Goal: Task Accomplishment & Management: Complete application form

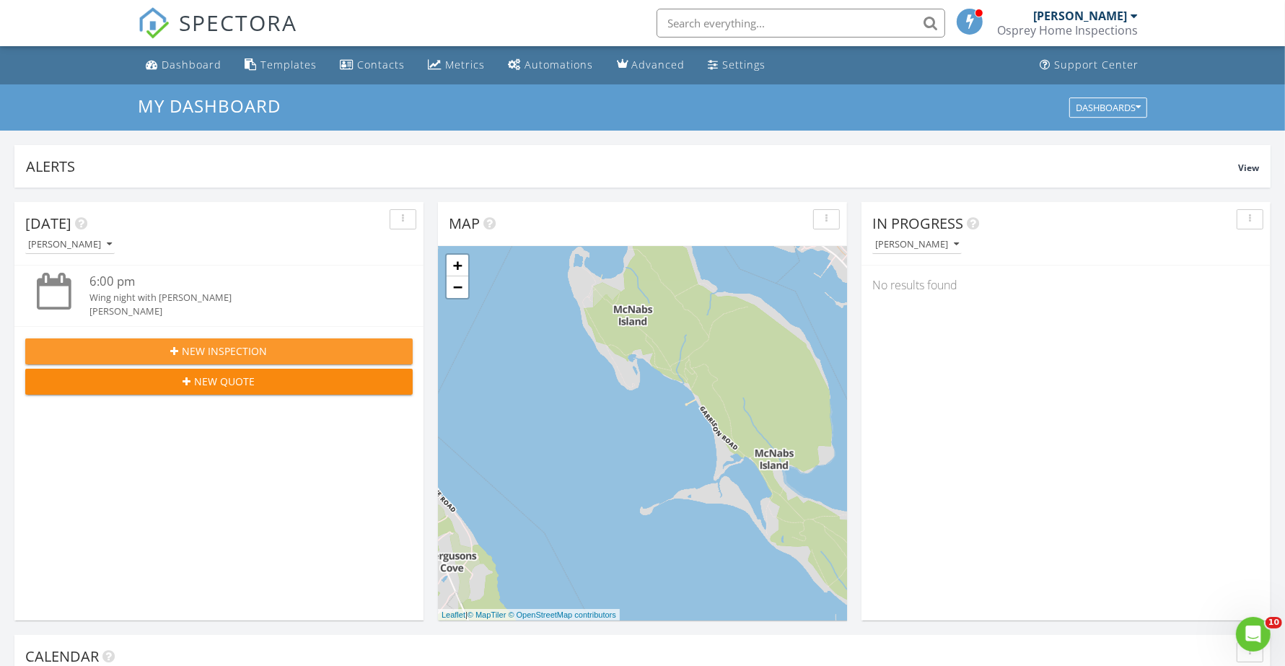
click at [214, 350] on span "New Inspection" at bounding box center [225, 350] width 85 height 15
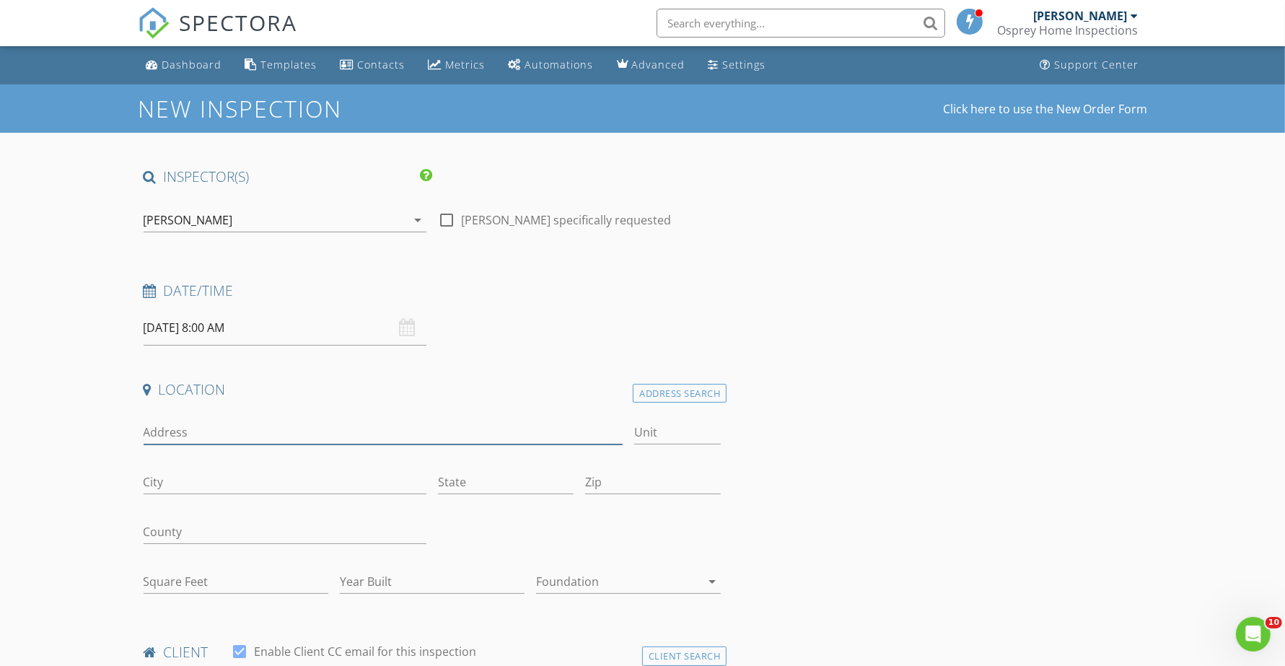
click at [254, 436] on input "Address" at bounding box center [384, 433] width 480 height 24
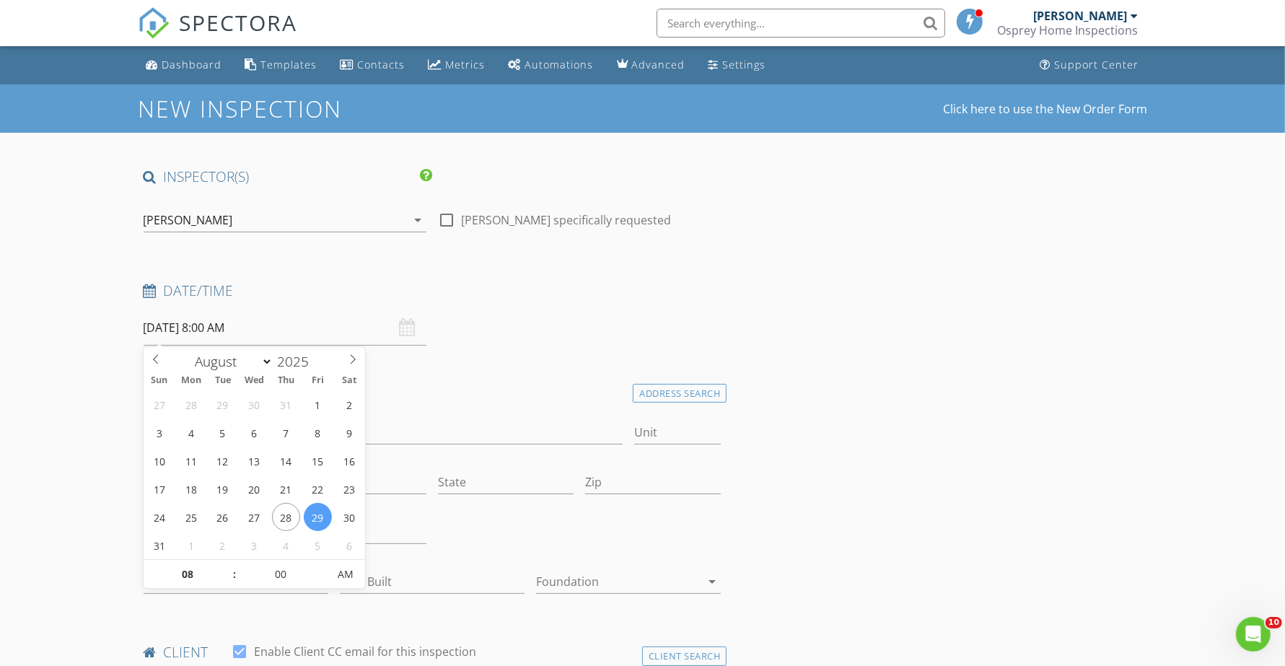
click at [232, 315] on input "[DATE] 8:00 AM" at bounding box center [285, 327] width 283 height 35
type input "09"
type input "[DATE] 9:00 AM"
click at [228, 563] on span at bounding box center [227, 567] width 10 height 14
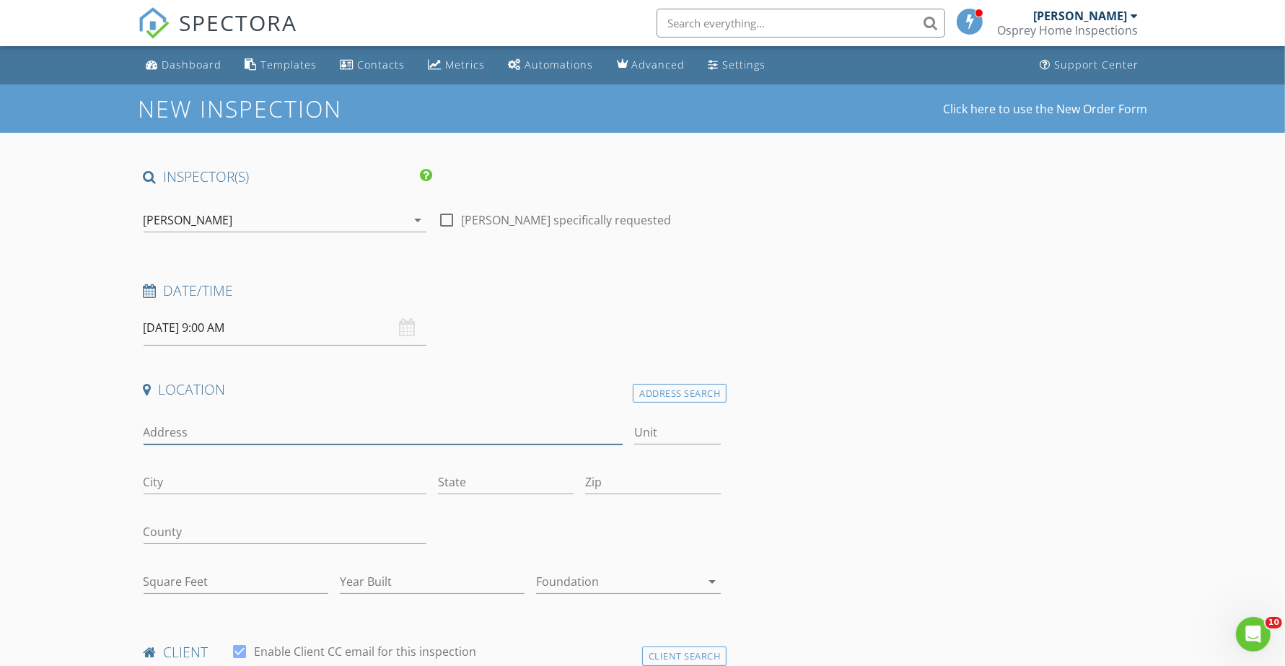
click at [203, 439] on input "Address" at bounding box center [384, 433] width 480 height 24
type input "5"
type input "[STREET_ADDRESS][PERSON_NAME]"
click at [213, 467] on div "City" at bounding box center [285, 485] width 283 height 47
click at [210, 475] on input "City" at bounding box center [285, 482] width 283 height 24
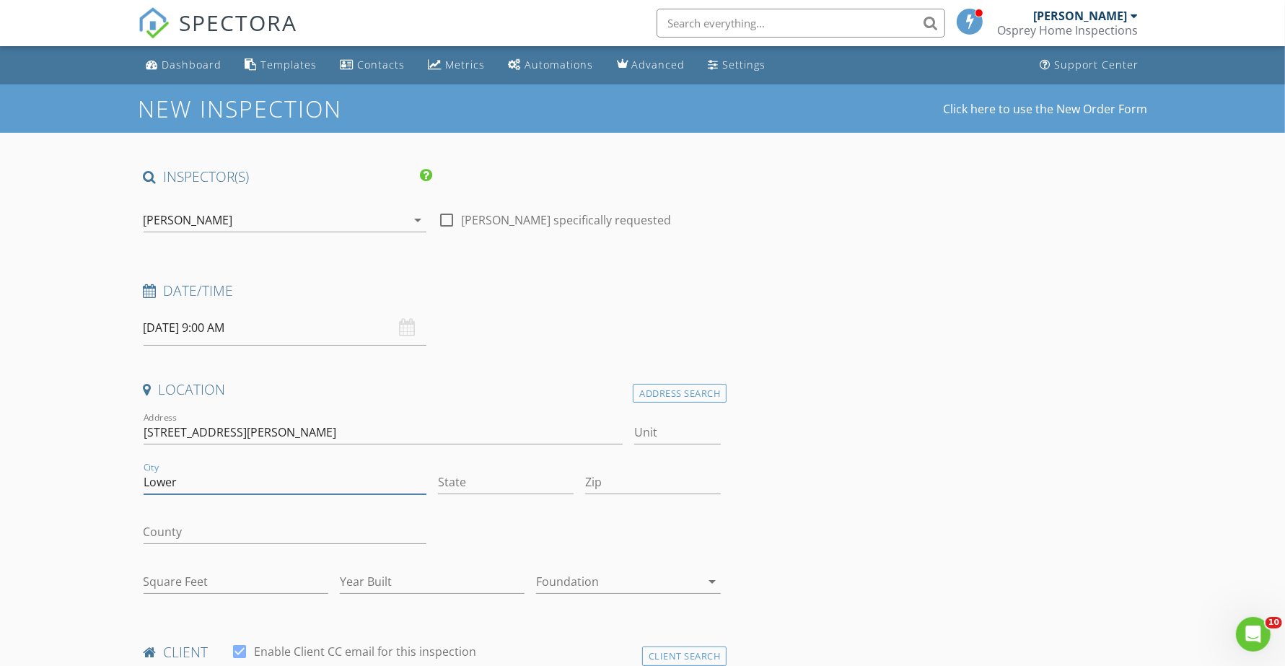
type input "[GEOGRAPHIC_DATA]"
click at [471, 482] on input "State" at bounding box center [506, 482] width 136 height 24
type input "Ns"
click at [607, 488] on input "B4G3B4" at bounding box center [653, 482] width 136 height 24
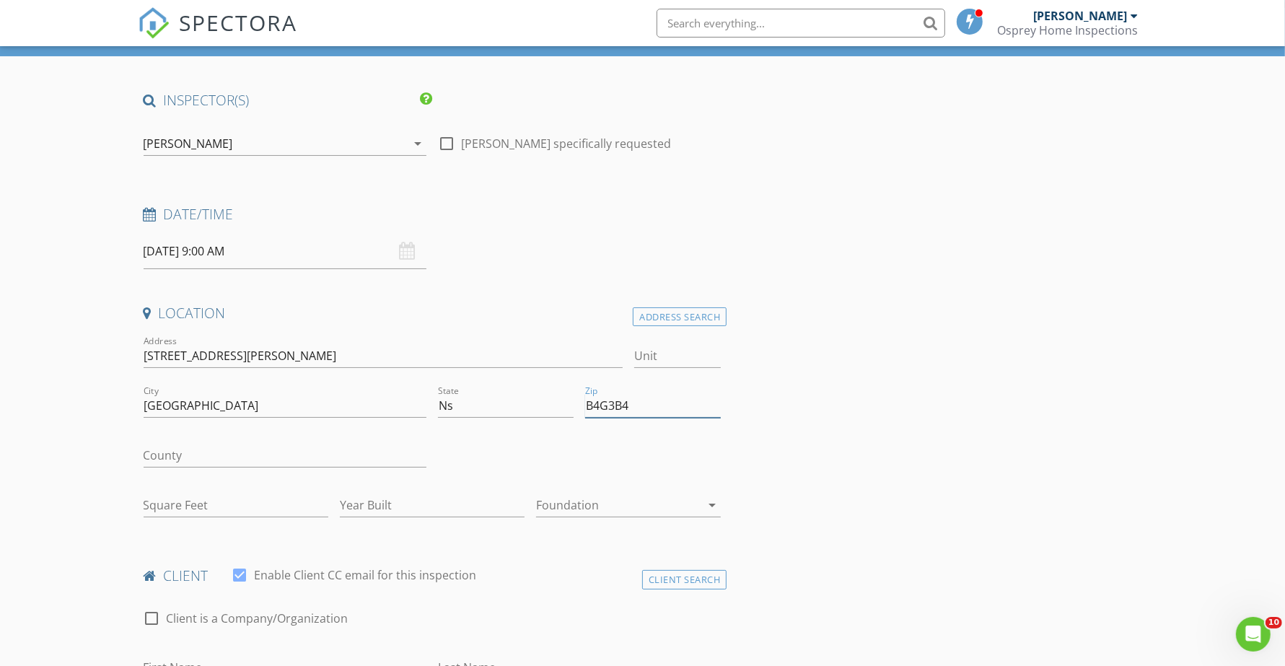
scroll to position [180, 0]
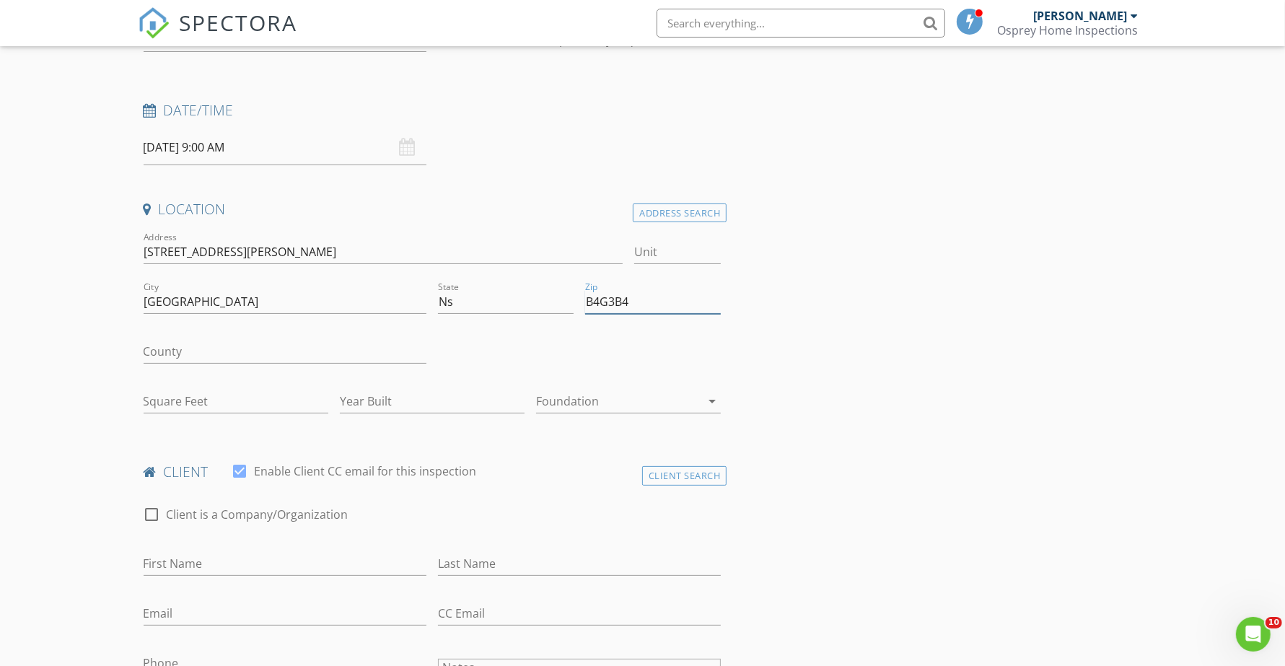
type input "B4G3B4"
click at [233, 356] on input "County" at bounding box center [285, 352] width 283 height 24
type input "[GEOGRAPHIC_DATA]"
click at [196, 409] on input "Square Feet" at bounding box center [236, 402] width 185 height 24
type input "1939"
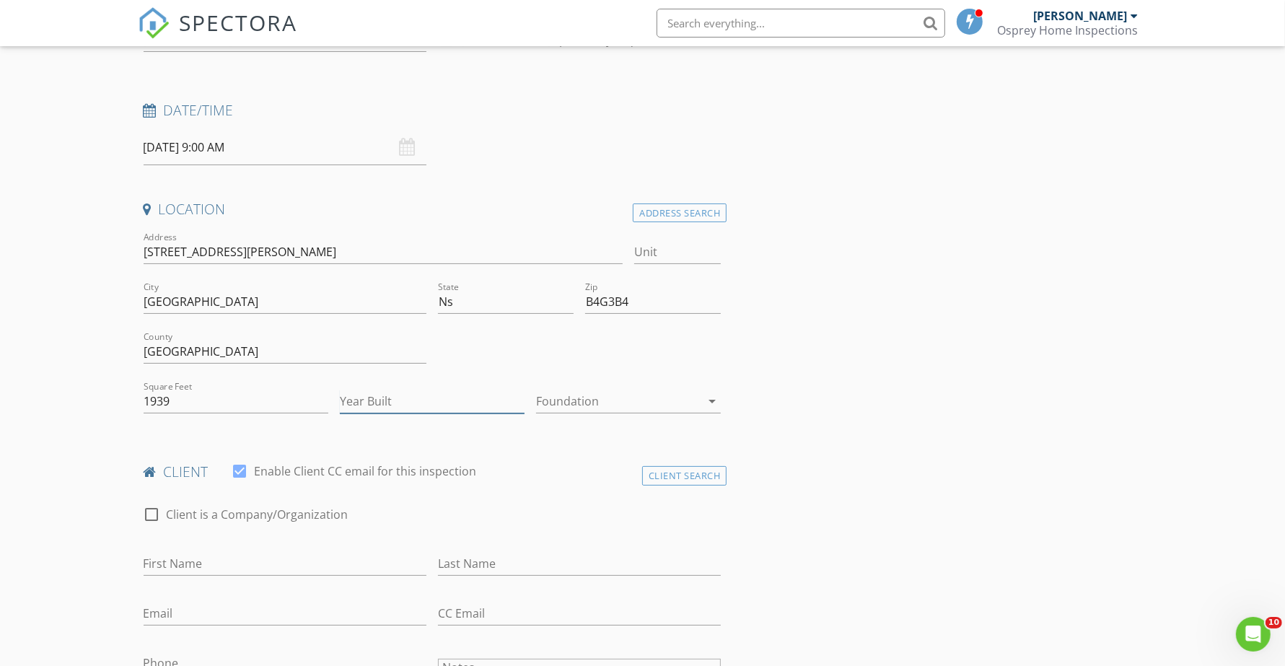
click at [388, 390] on input "Year Built" at bounding box center [432, 402] width 185 height 24
type input "1978"
click at [682, 393] on div at bounding box center [618, 401] width 164 height 23
click at [571, 451] on div "Basement" at bounding box center [629, 442] width 162 height 17
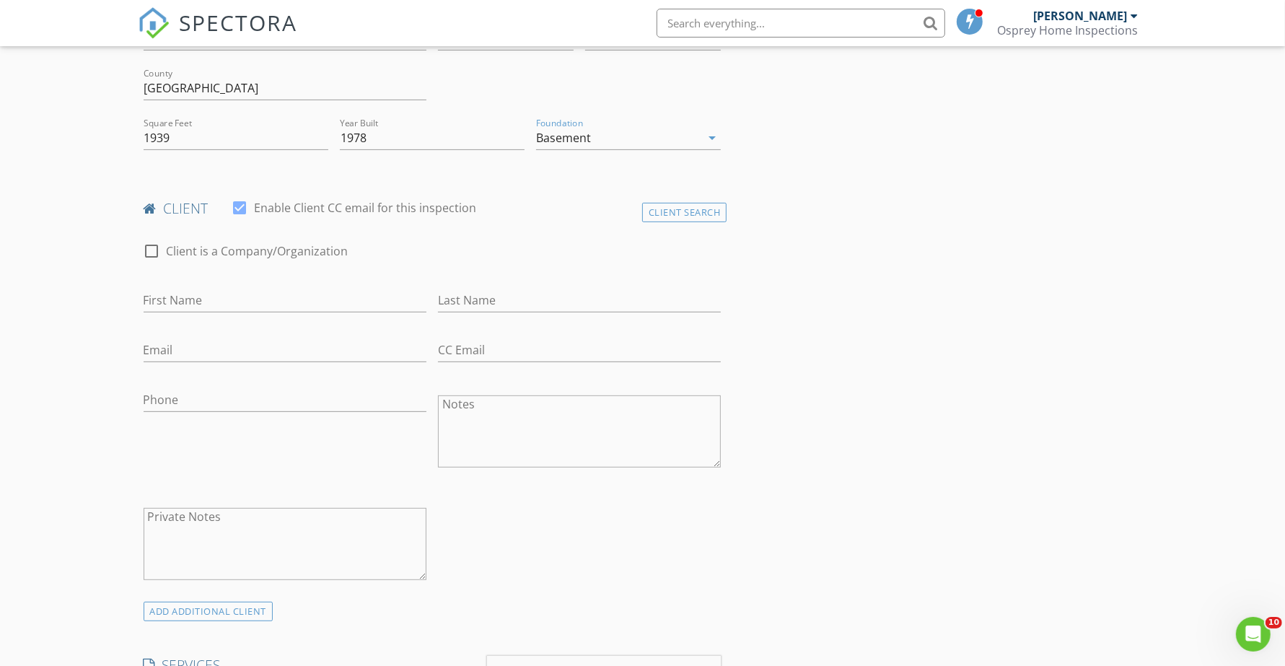
scroll to position [451, 0]
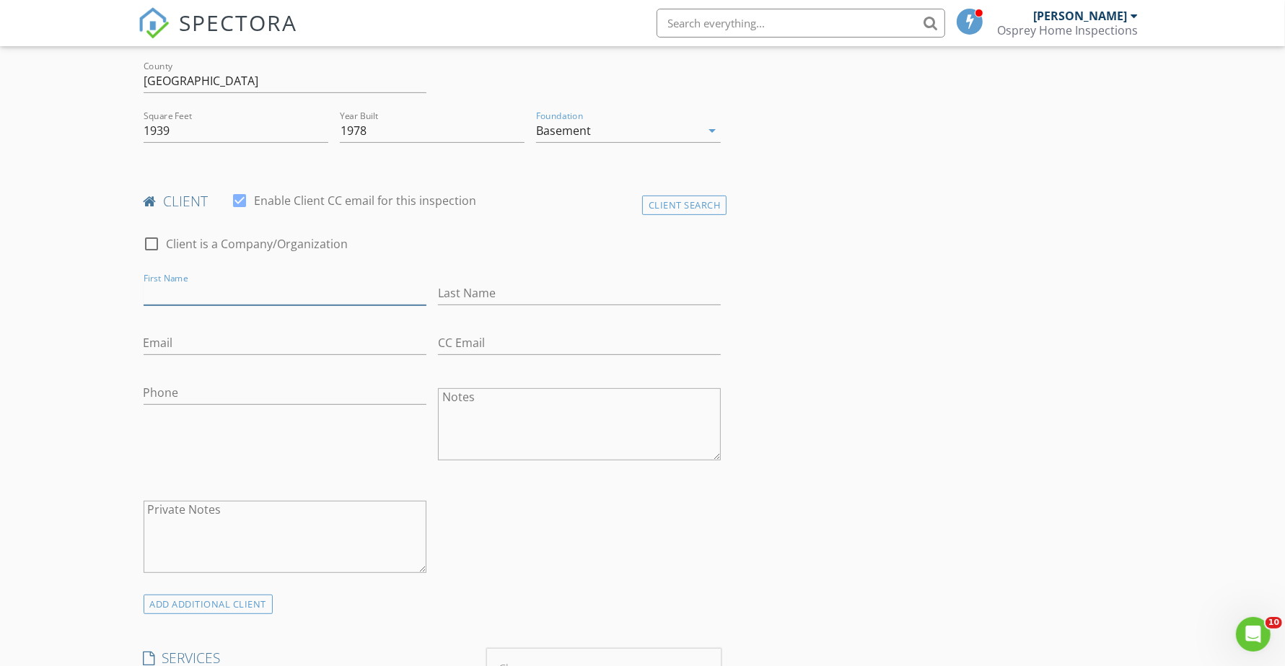
click at [188, 301] on input "First Name" at bounding box center [285, 293] width 283 height 24
type input "[PERSON_NAME]"
click at [208, 332] on input "Email" at bounding box center [285, 343] width 283 height 24
paste input "[PERSON_NAME][EMAIL_ADDRESS][PERSON_NAME][DOMAIN_NAME]"
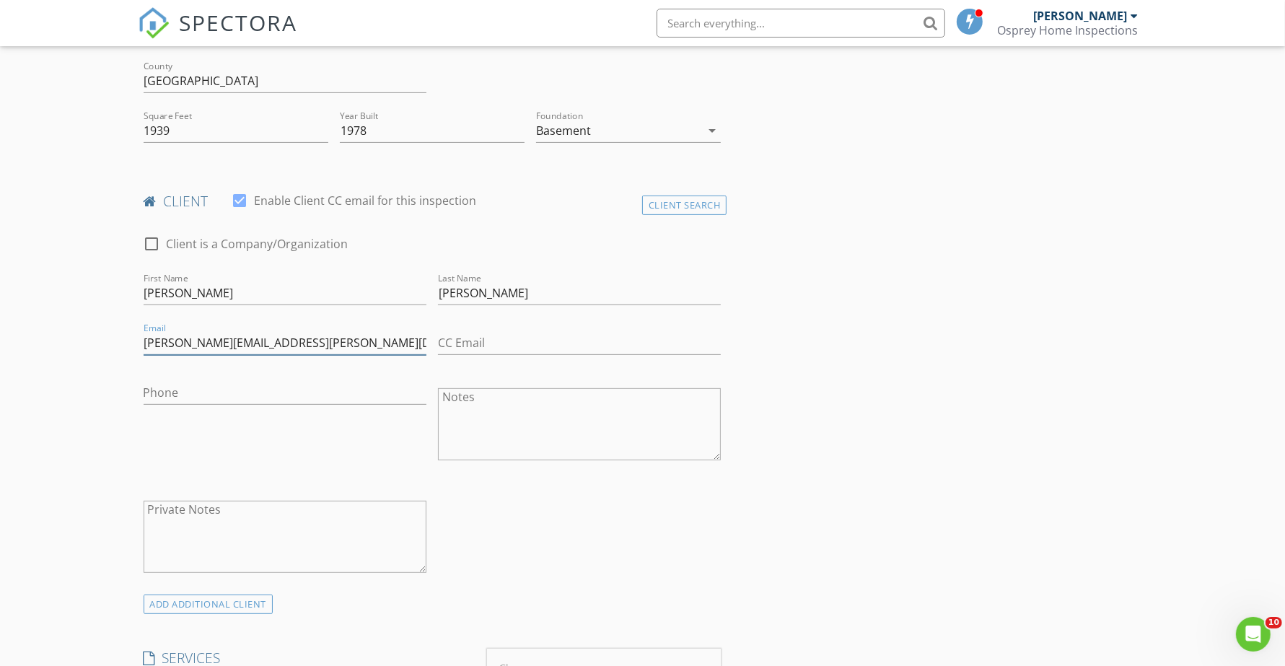
type input "[PERSON_NAME][EMAIL_ADDRESS][PERSON_NAME][DOMAIN_NAME]"
click at [185, 392] on input "Phone" at bounding box center [285, 393] width 283 height 24
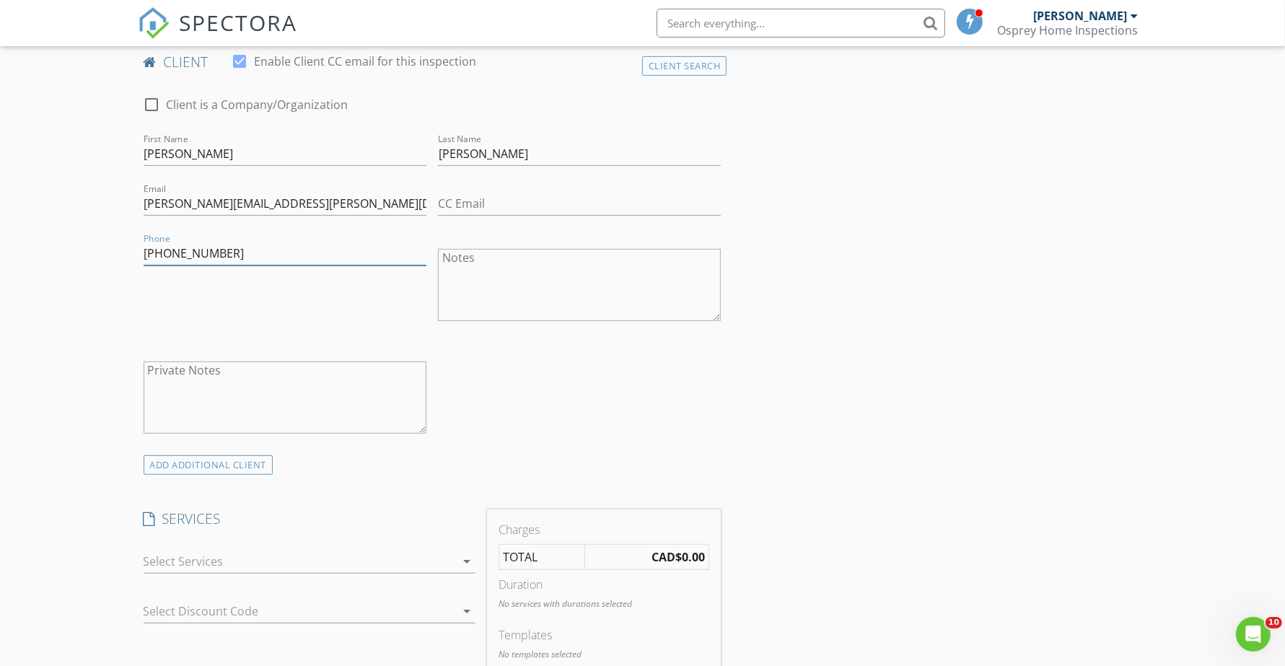
scroll to position [631, 0]
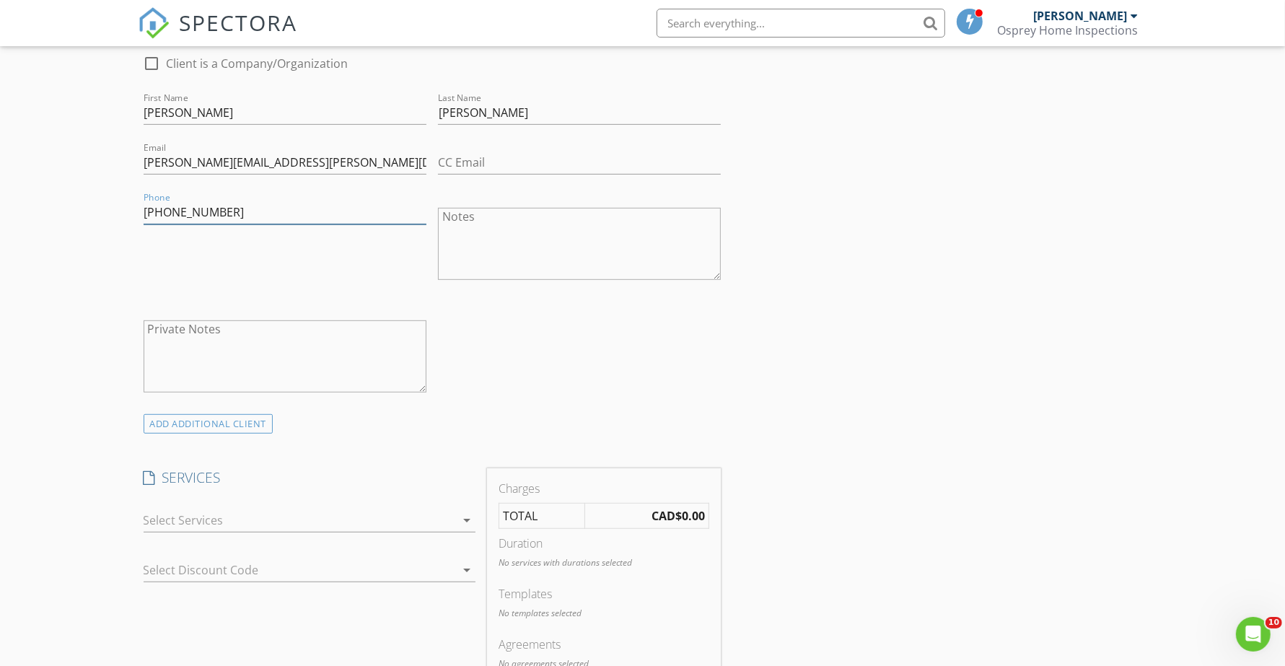
type input "[PHONE_NUMBER]"
click at [193, 525] on div at bounding box center [300, 520] width 312 height 23
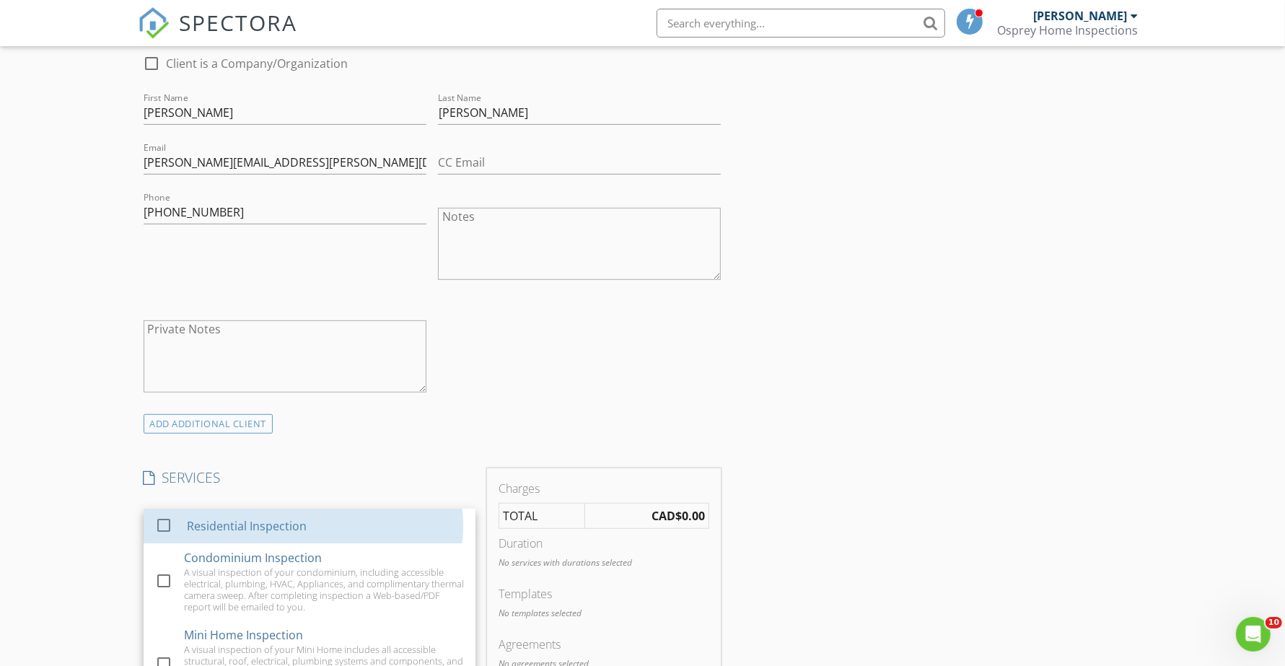
click at [193, 525] on div "Residential Inspection" at bounding box center [246, 525] width 120 height 17
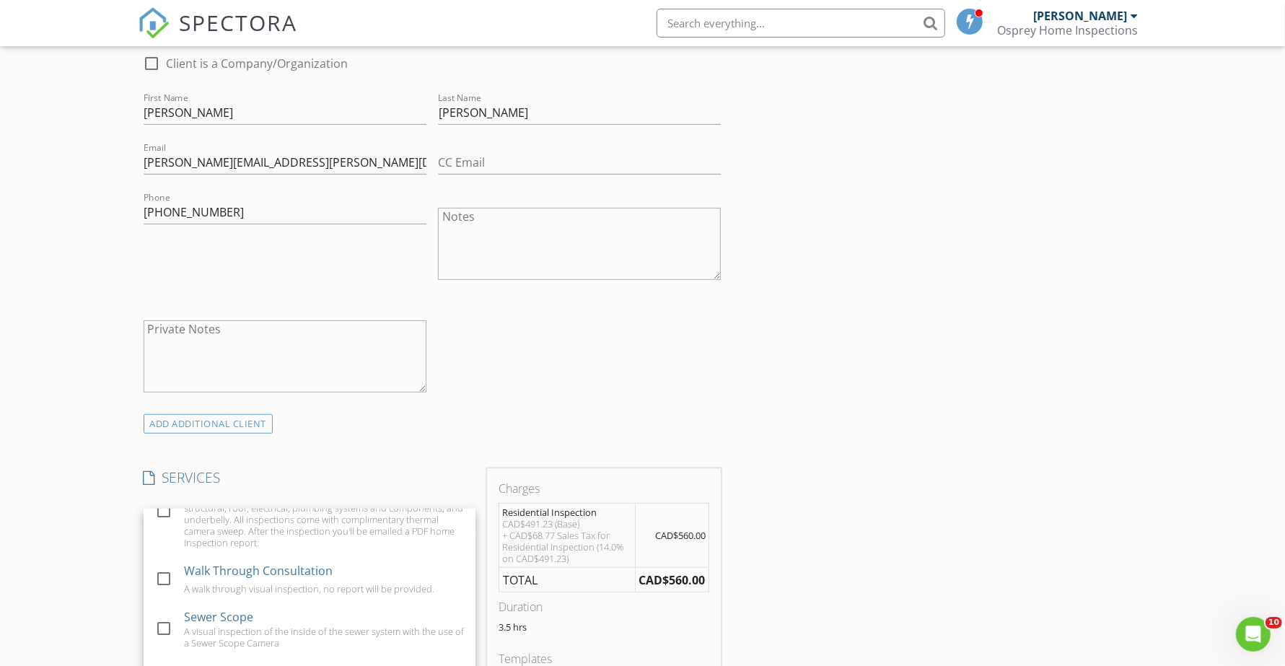
scroll to position [180, 0]
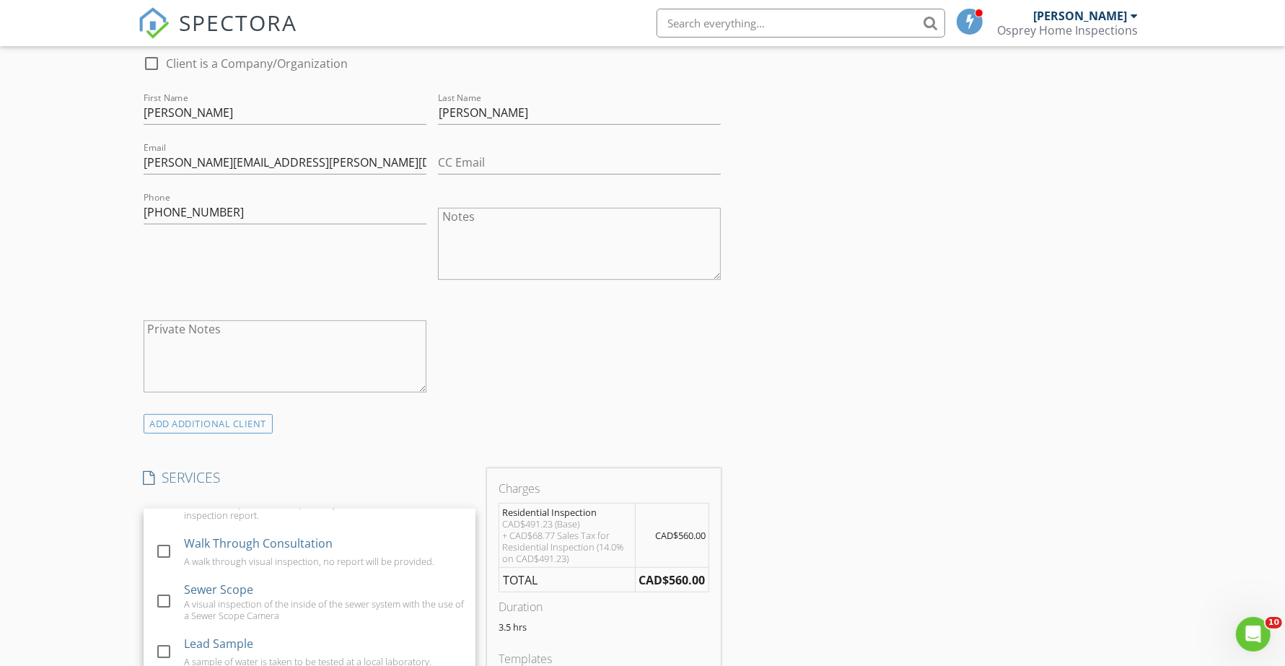
click at [163, 606] on div at bounding box center [163, 601] width 25 height 25
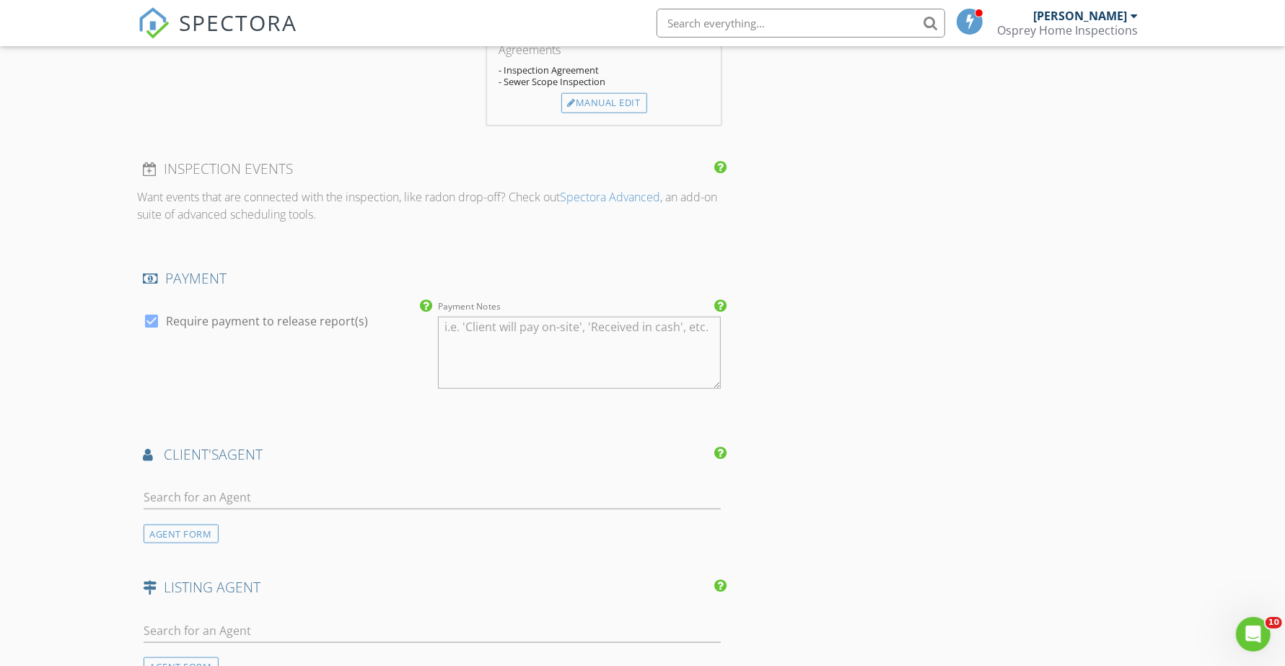
scroll to position [1443, 0]
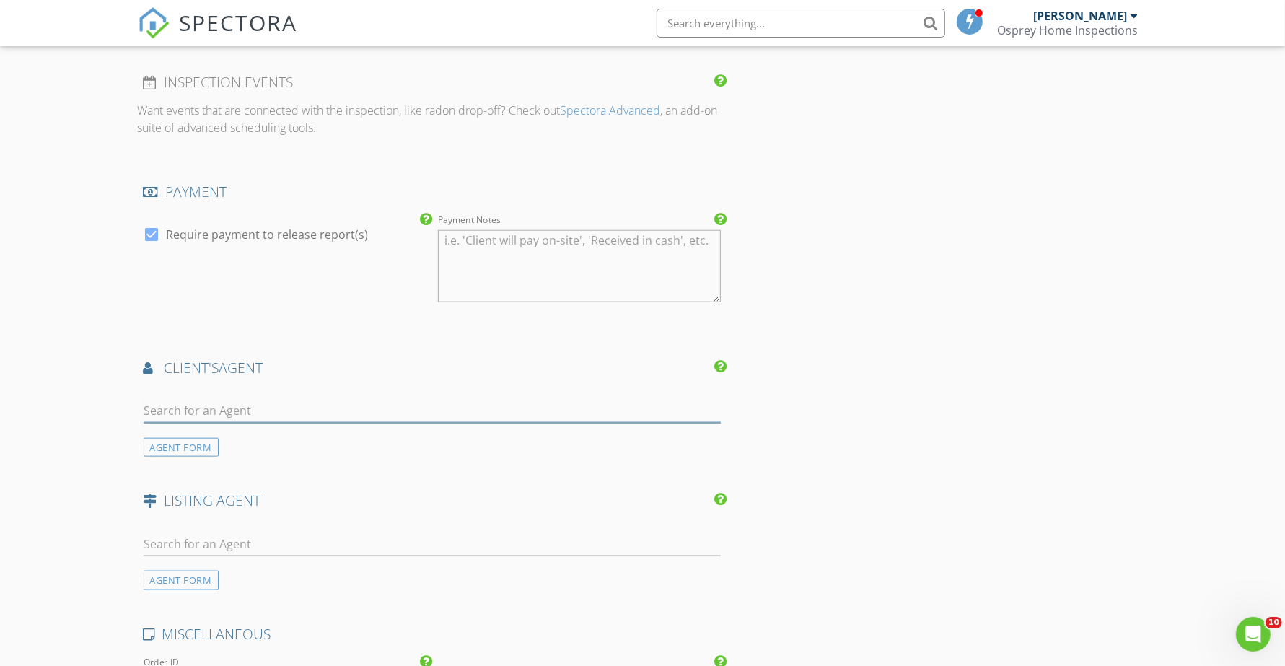
click at [231, 420] on input "text" at bounding box center [433, 411] width 578 height 24
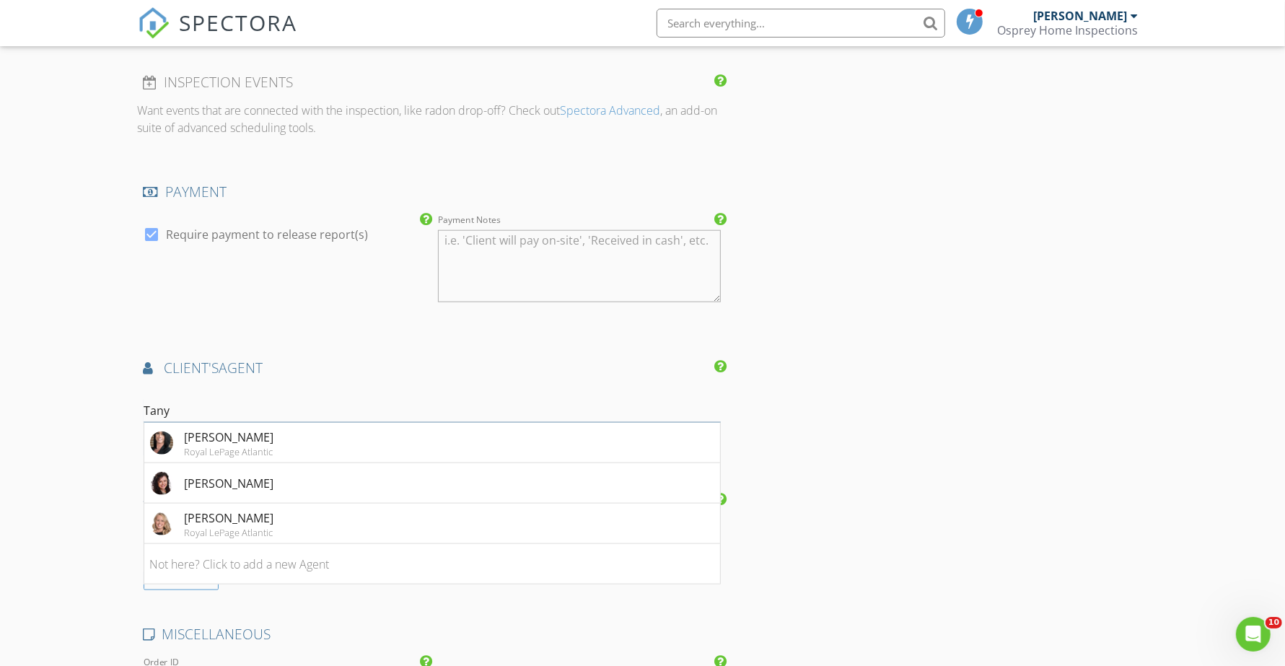
type input "Tany"
click at [216, 483] on div "[PERSON_NAME]" at bounding box center [229, 483] width 89 height 17
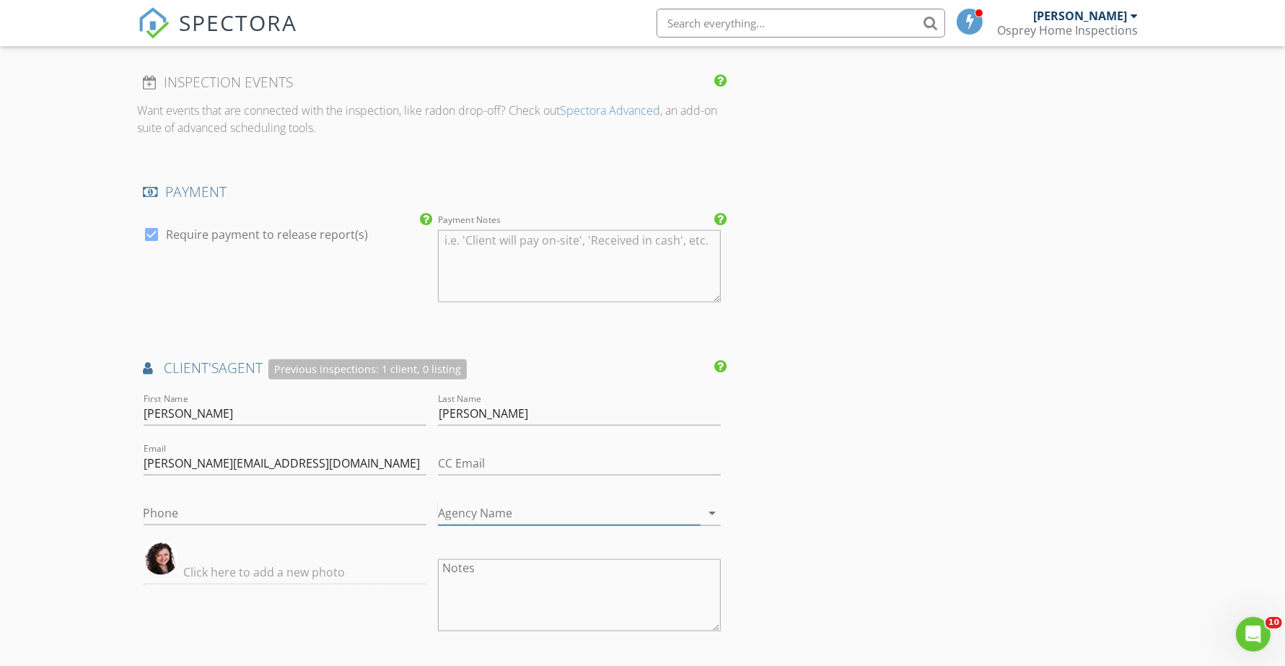
click at [478, 517] on input "Agency Name" at bounding box center [569, 513] width 263 height 24
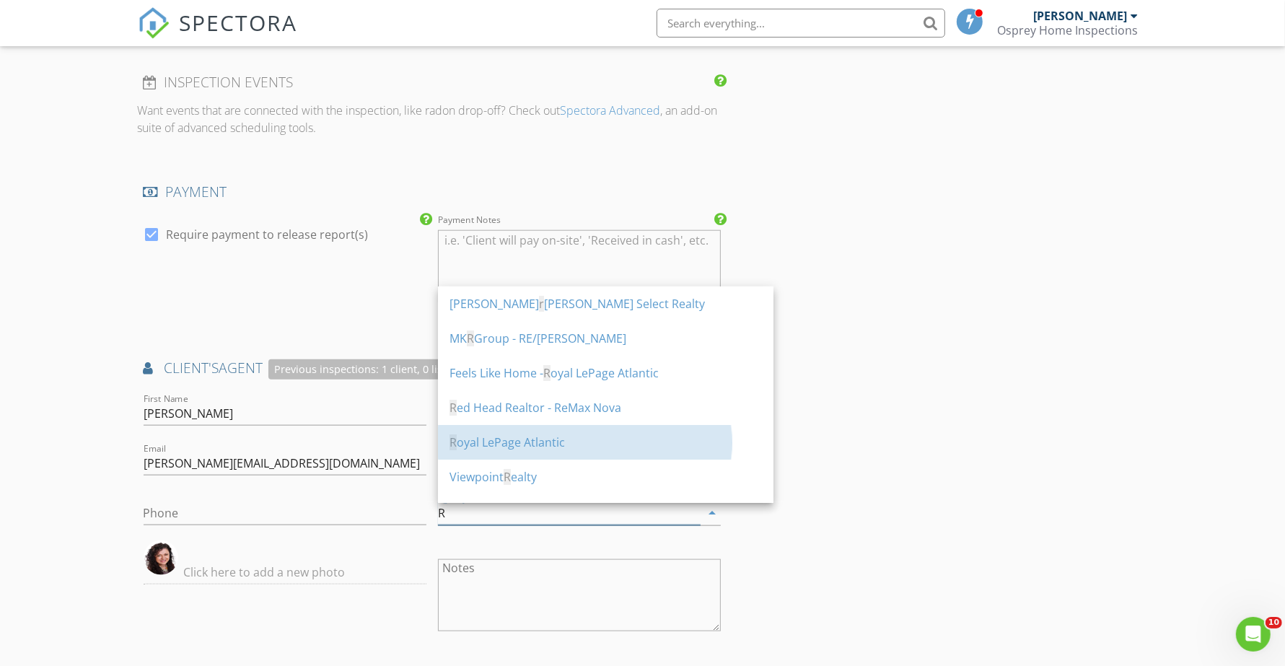
click at [496, 445] on div "R oyal LePage Atlantic" at bounding box center [605, 442] width 312 height 17
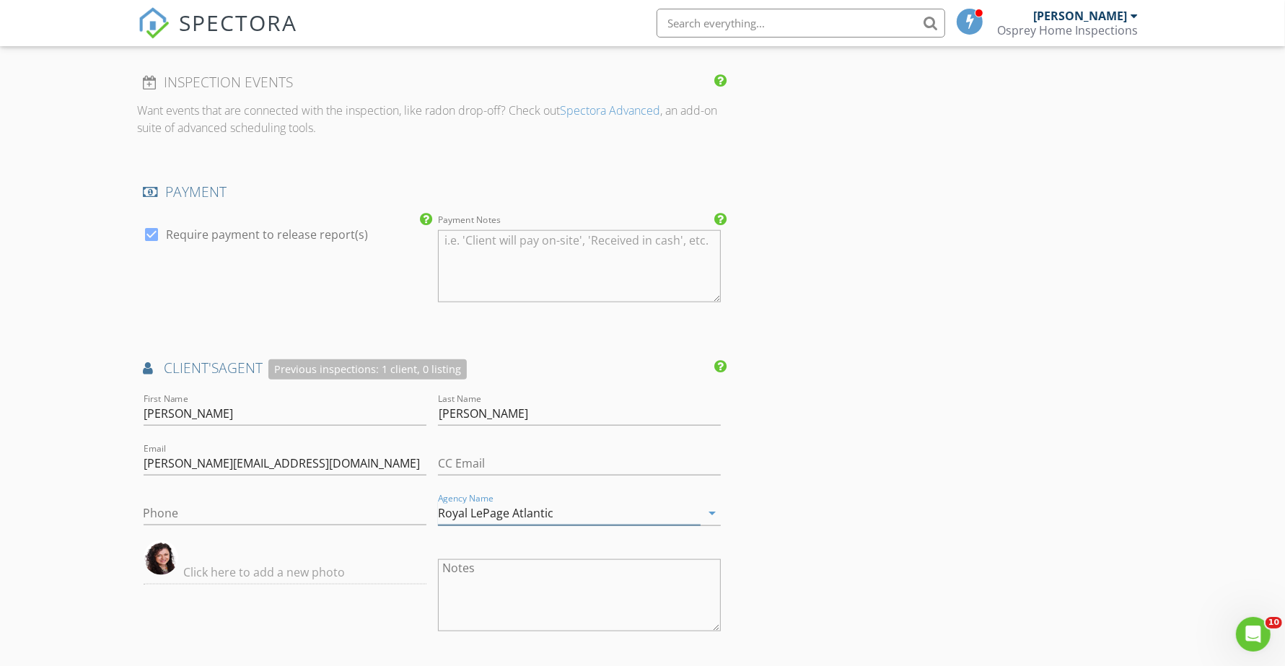
type input "Royal LePage Atlantic"
click at [66, 489] on div "New Inspection Click here to use the New Order Form INSPECTOR(S) check_box [PER…" at bounding box center [642, 48] width 1285 height 2812
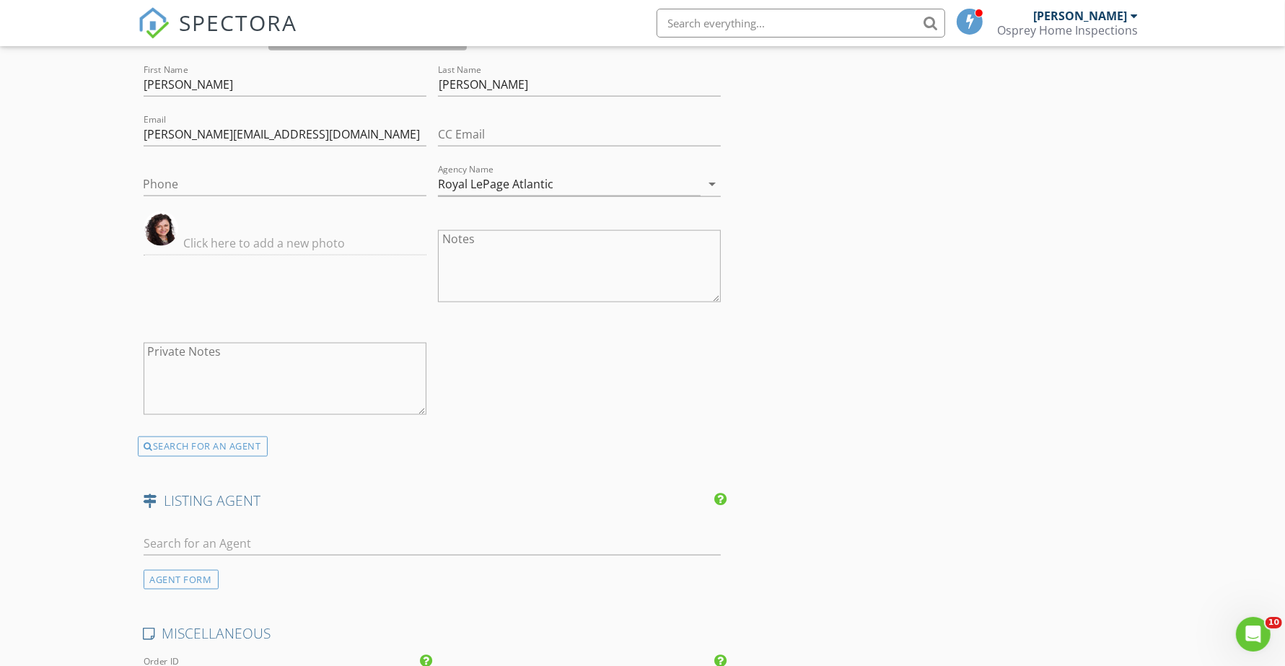
scroll to position [1803, 0]
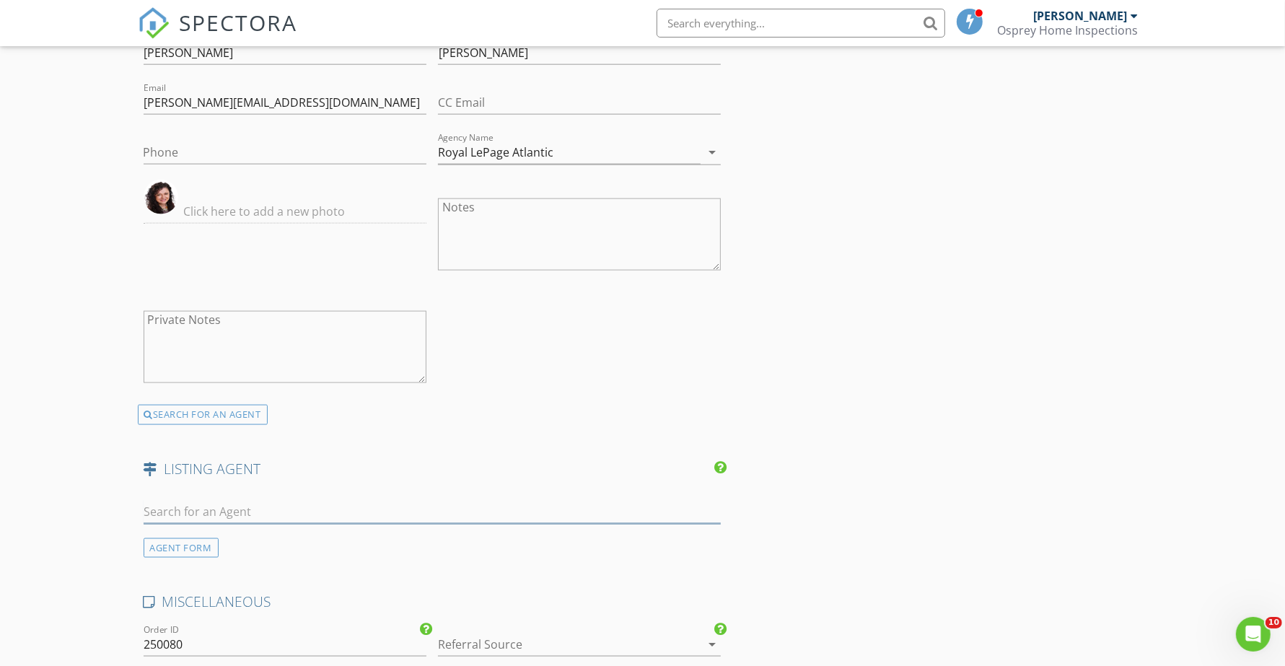
click at [273, 510] on input "text" at bounding box center [433, 512] width 578 height 24
type input "[PERSON_NAME]"
drag, startPoint x: 186, startPoint y: 505, endPoint x: 63, endPoint y: 487, distance: 124.7
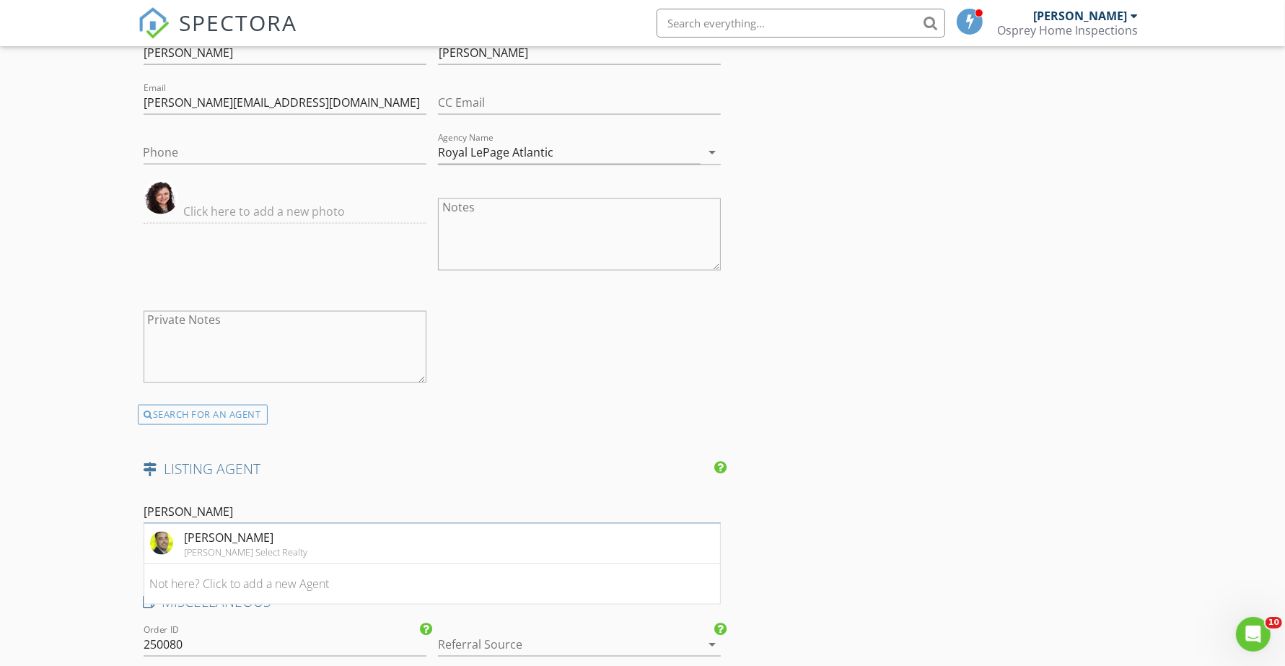
click at [188, 545] on div "AGENT FORM" at bounding box center [181, 547] width 75 height 19
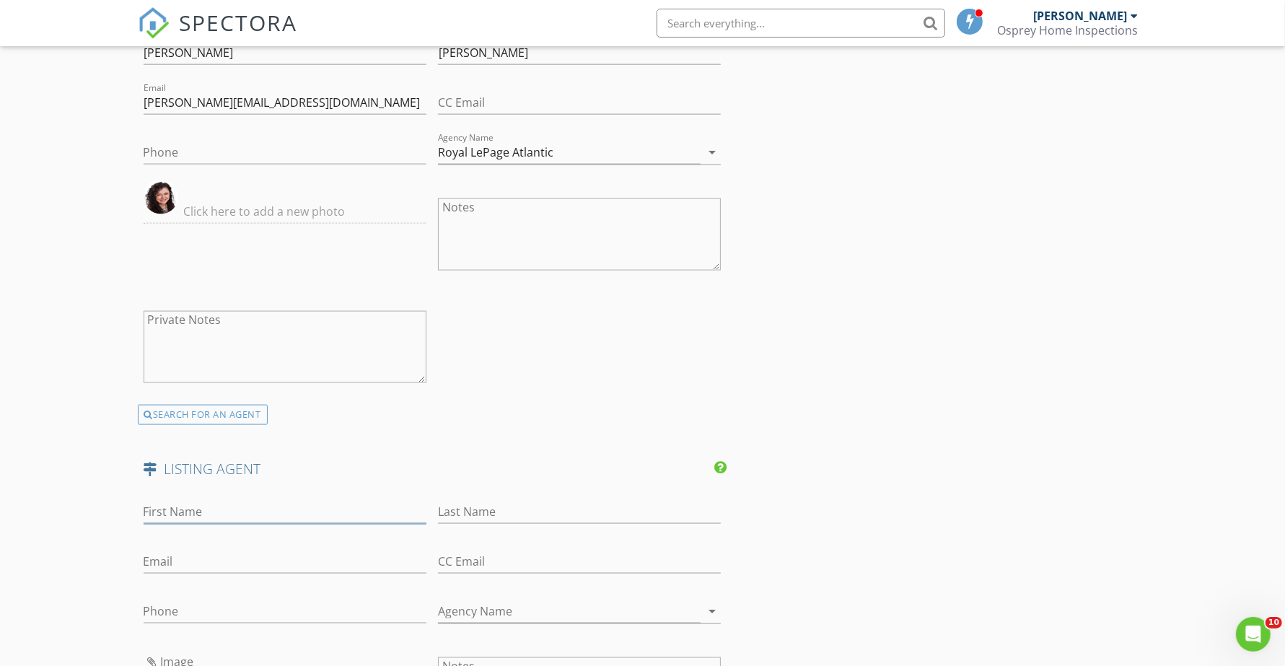
click at [178, 522] on input "First Name" at bounding box center [285, 512] width 283 height 24
type input "[PERSON_NAME]"
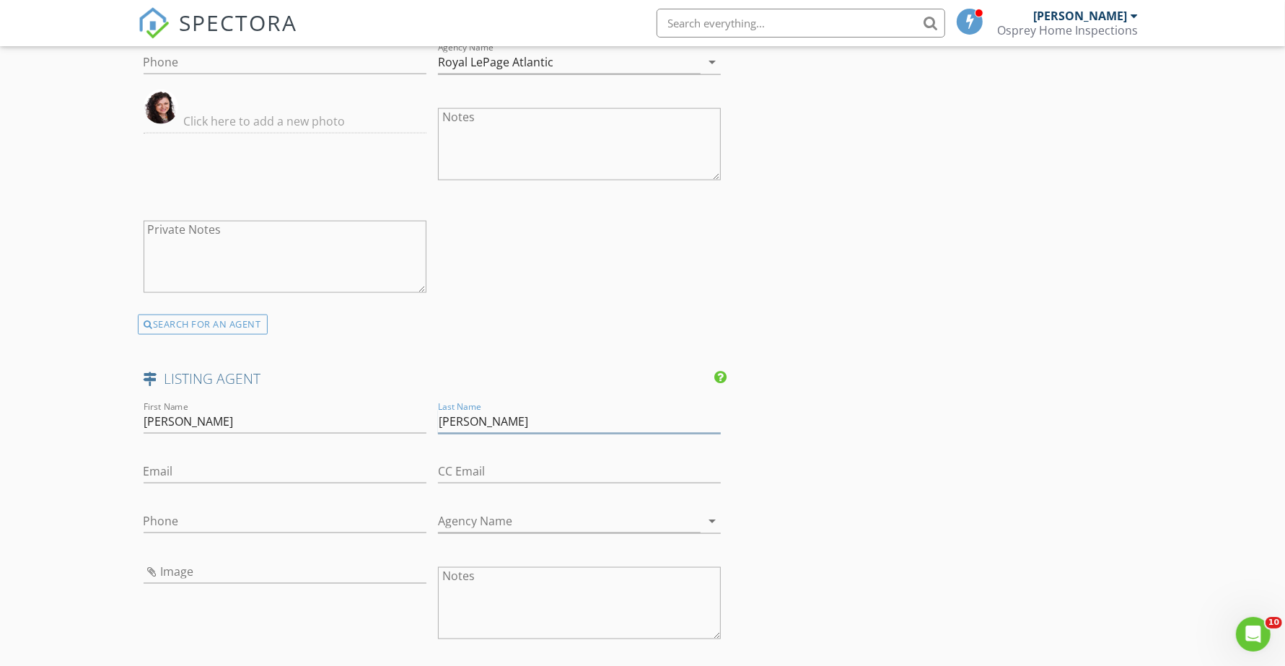
type input "[PERSON_NAME]"
click at [179, 522] on input "Phone" at bounding box center [285, 521] width 283 height 24
type input "[PHONE_NUMBER]"
click at [196, 568] on input "Image" at bounding box center [285, 572] width 283 height 24
type input "DGRMN.PNG"
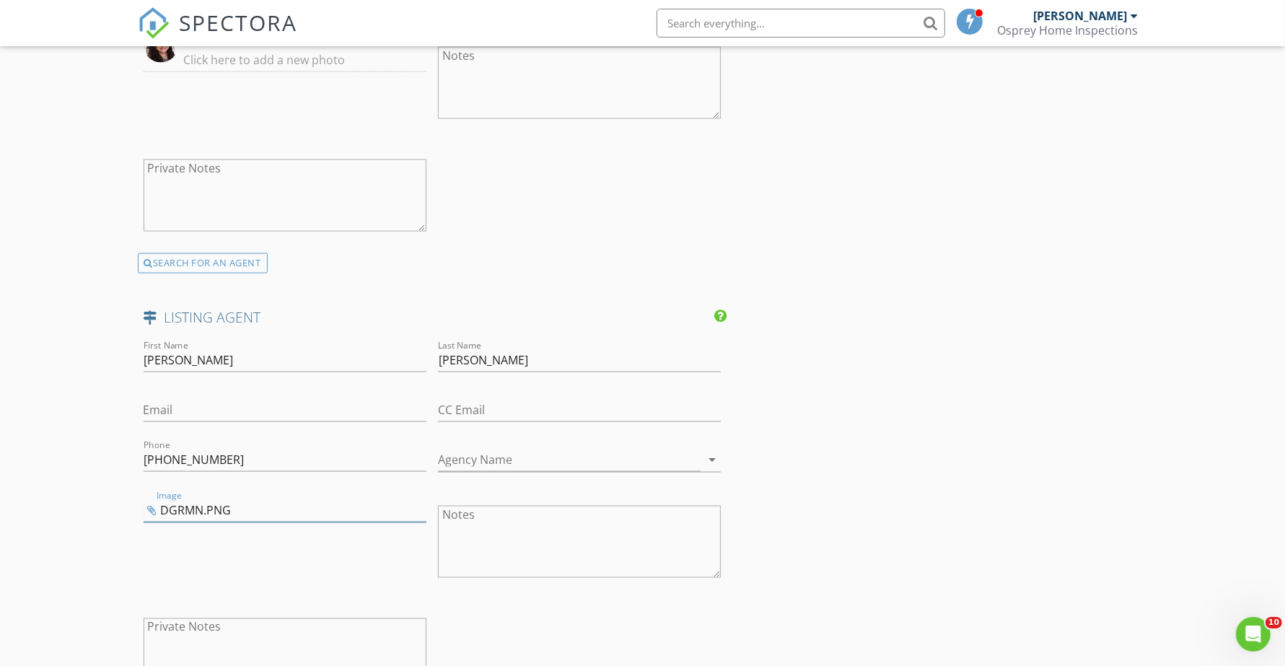
scroll to position [1984, 0]
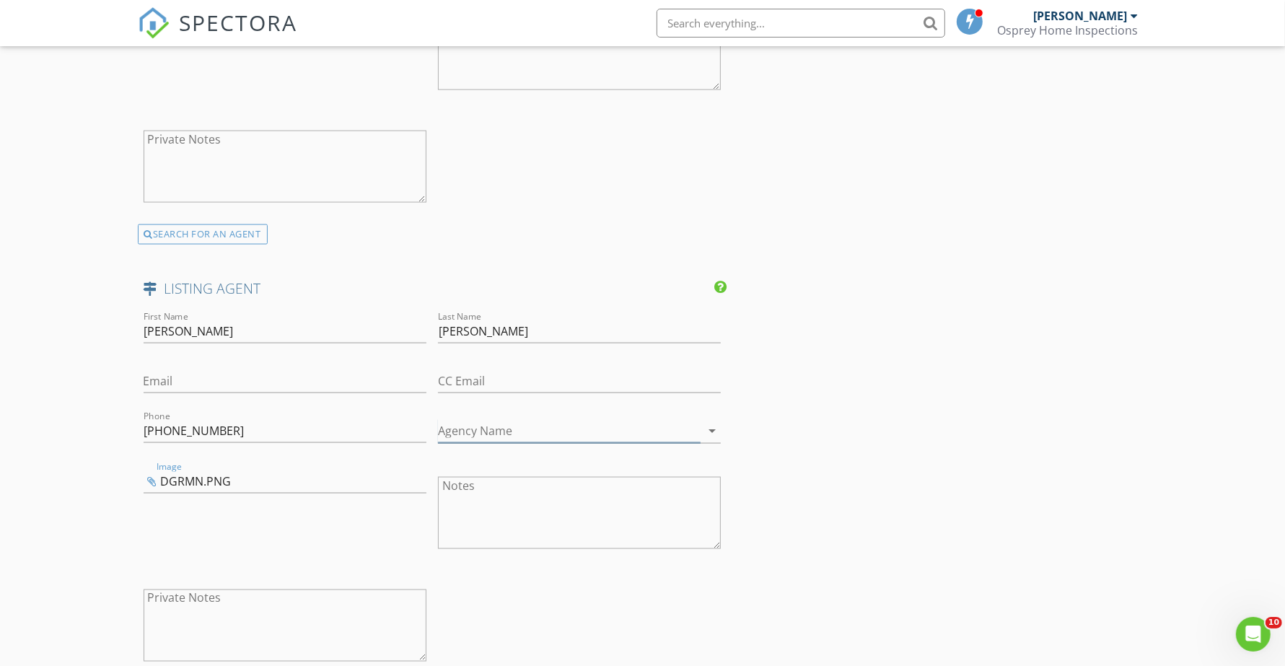
click at [495, 426] on input "Agency Name" at bounding box center [569, 431] width 263 height 24
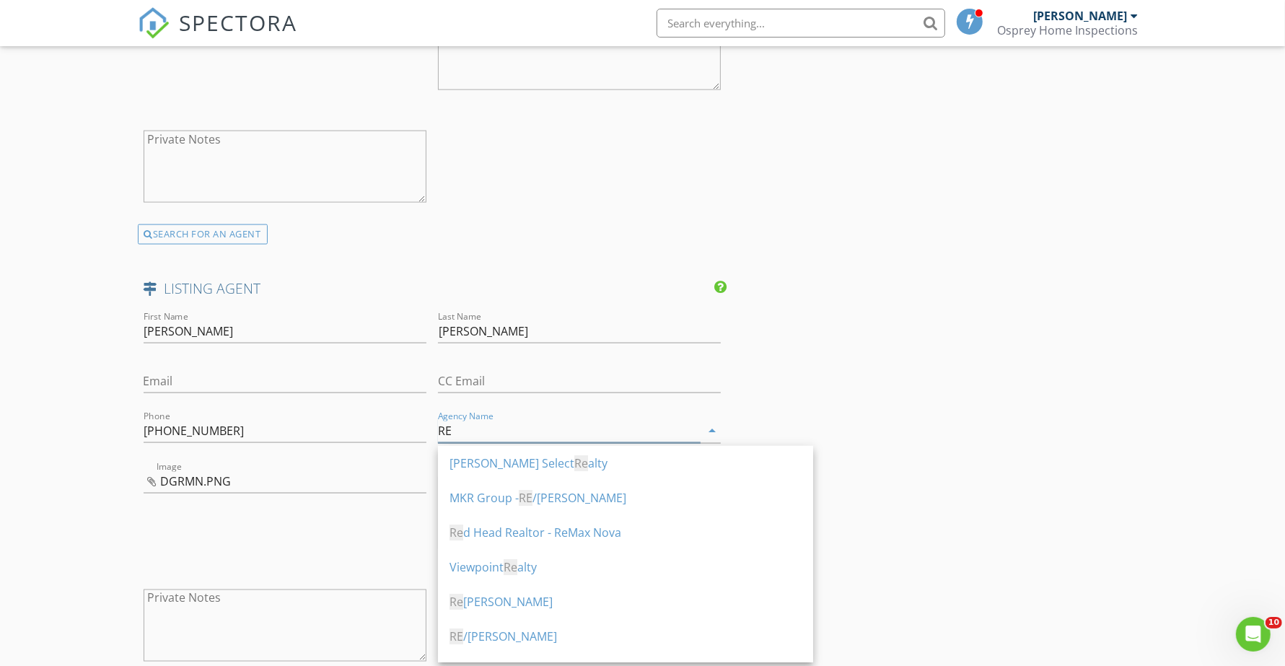
click at [521, 636] on div "RE /[PERSON_NAME]" at bounding box center [625, 636] width 352 height 17
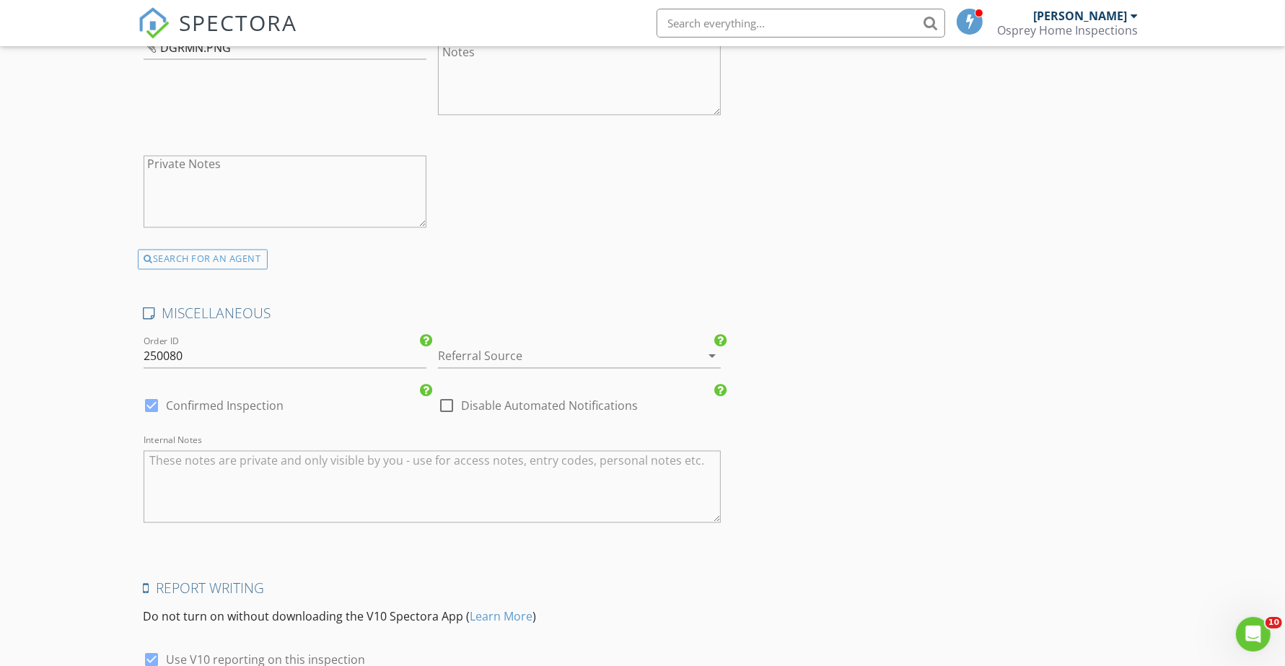
scroll to position [2525, 0]
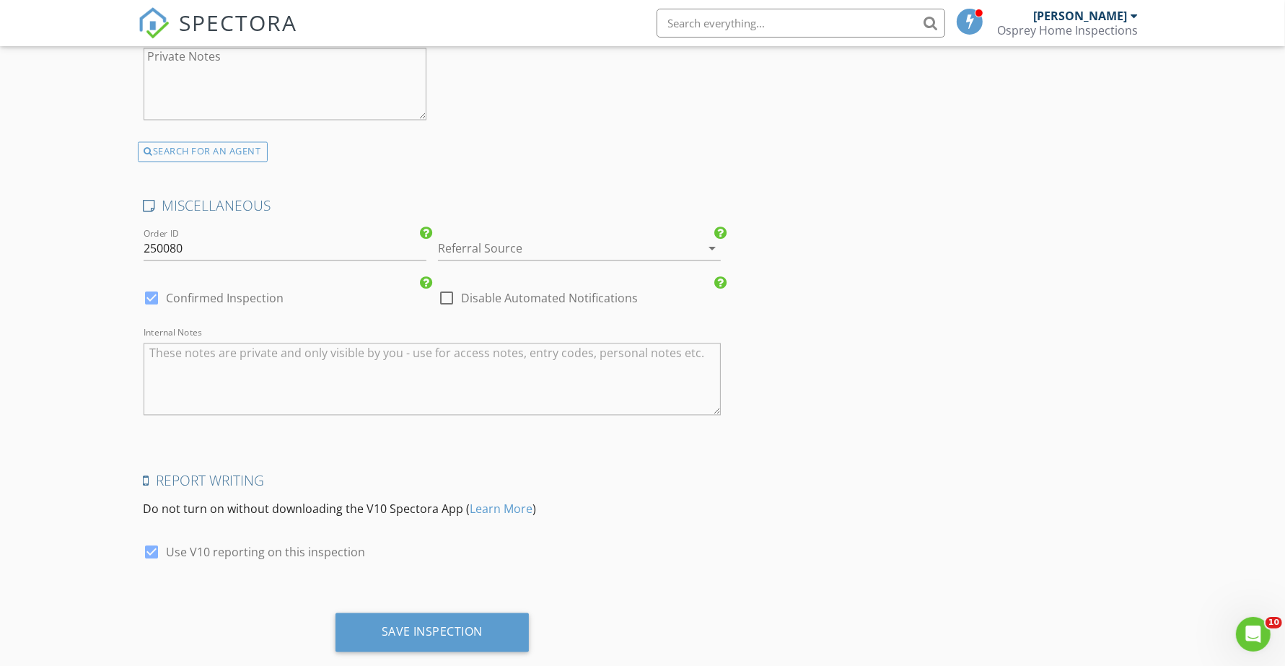
type input "RE/[PERSON_NAME]"
click at [480, 253] on div at bounding box center [559, 248] width 242 height 23
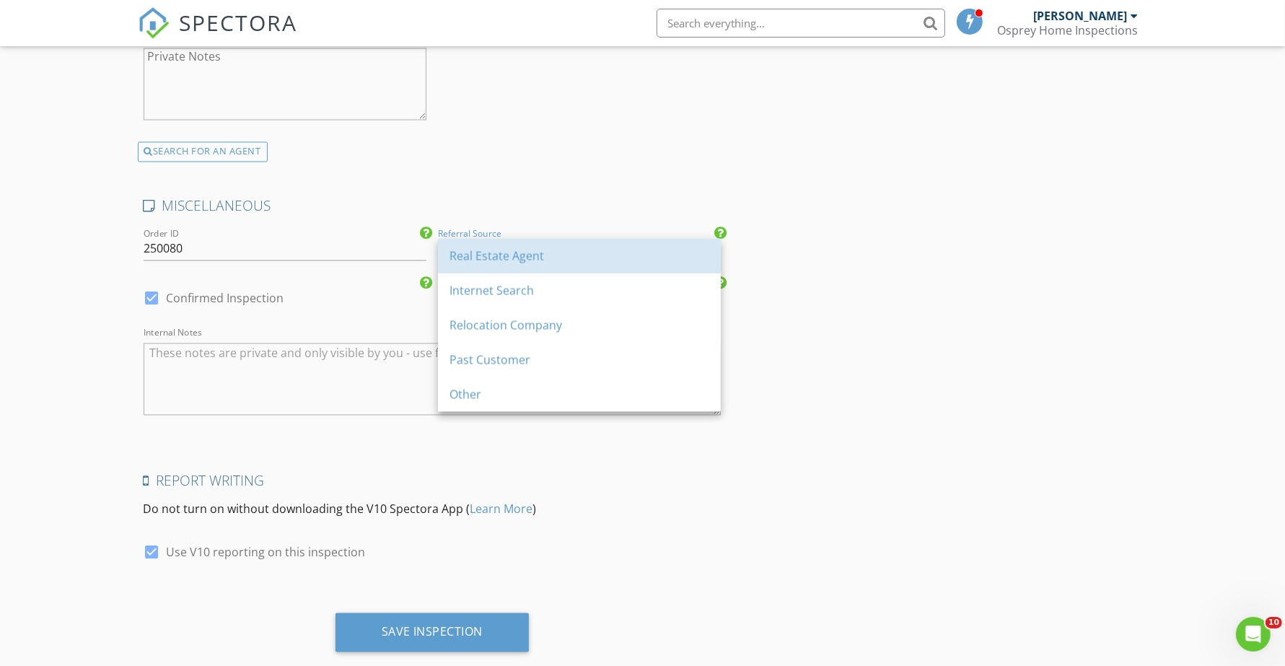
click at [480, 253] on div "Real Estate Agent" at bounding box center [579, 255] width 260 height 17
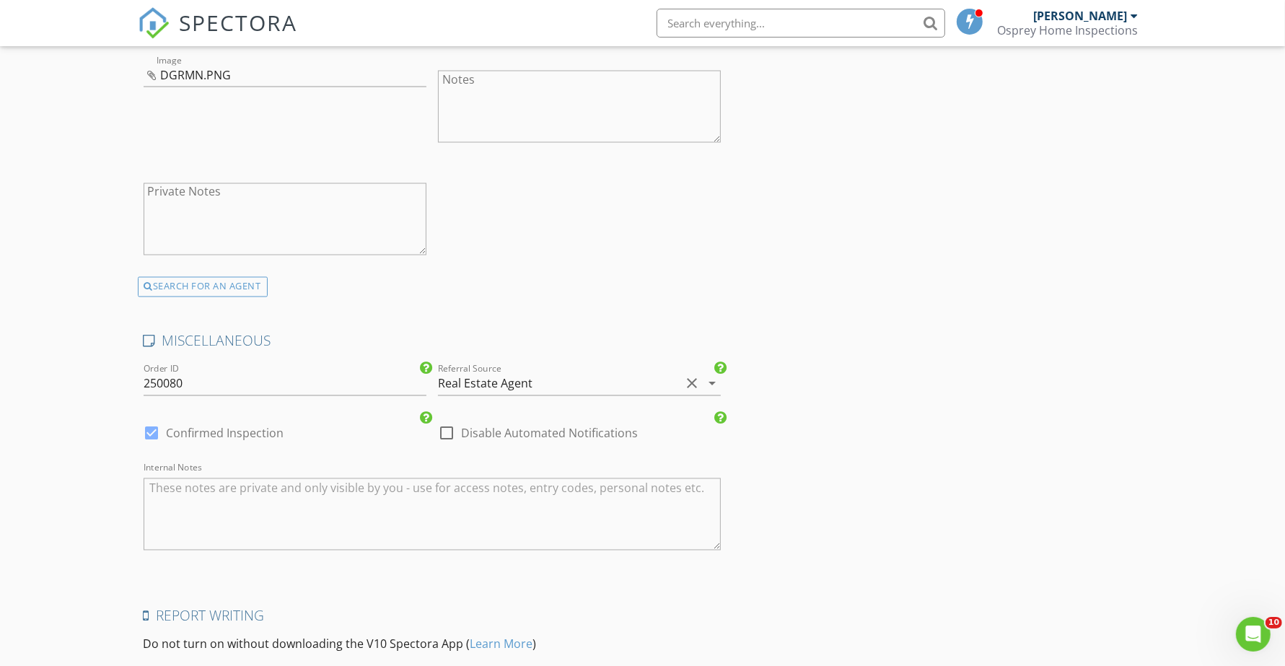
scroll to position [2557, 0]
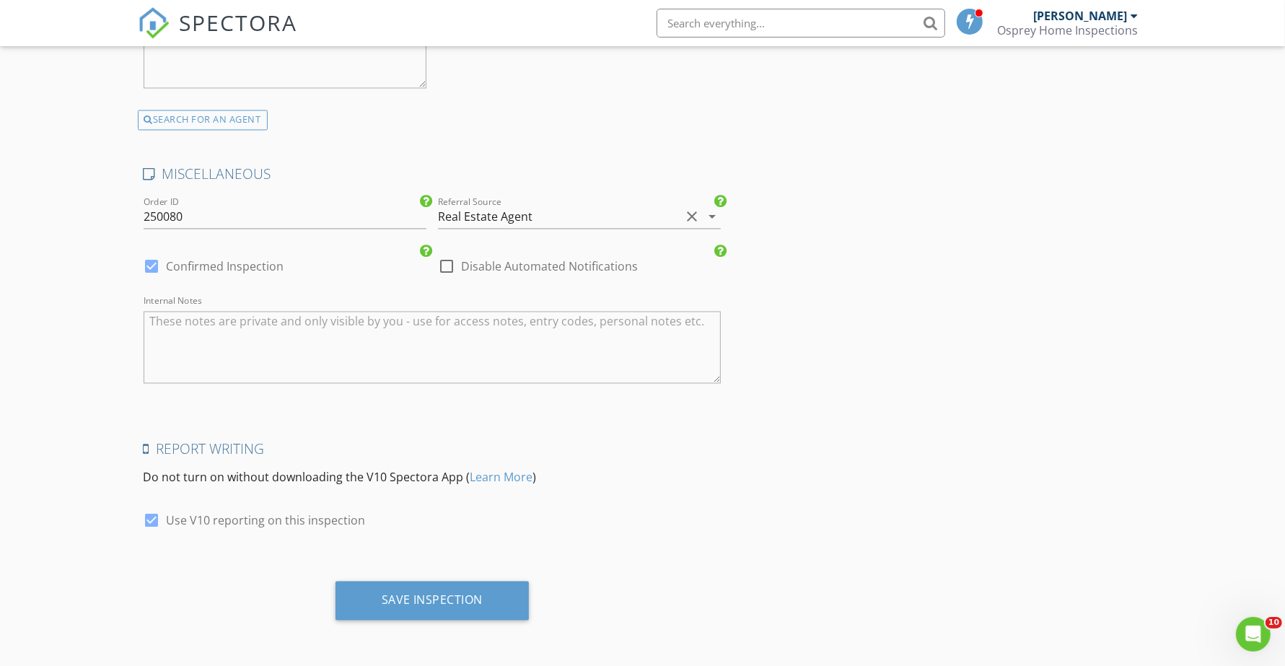
click at [416, 610] on div "Save Inspection" at bounding box center [432, 600] width 194 height 39
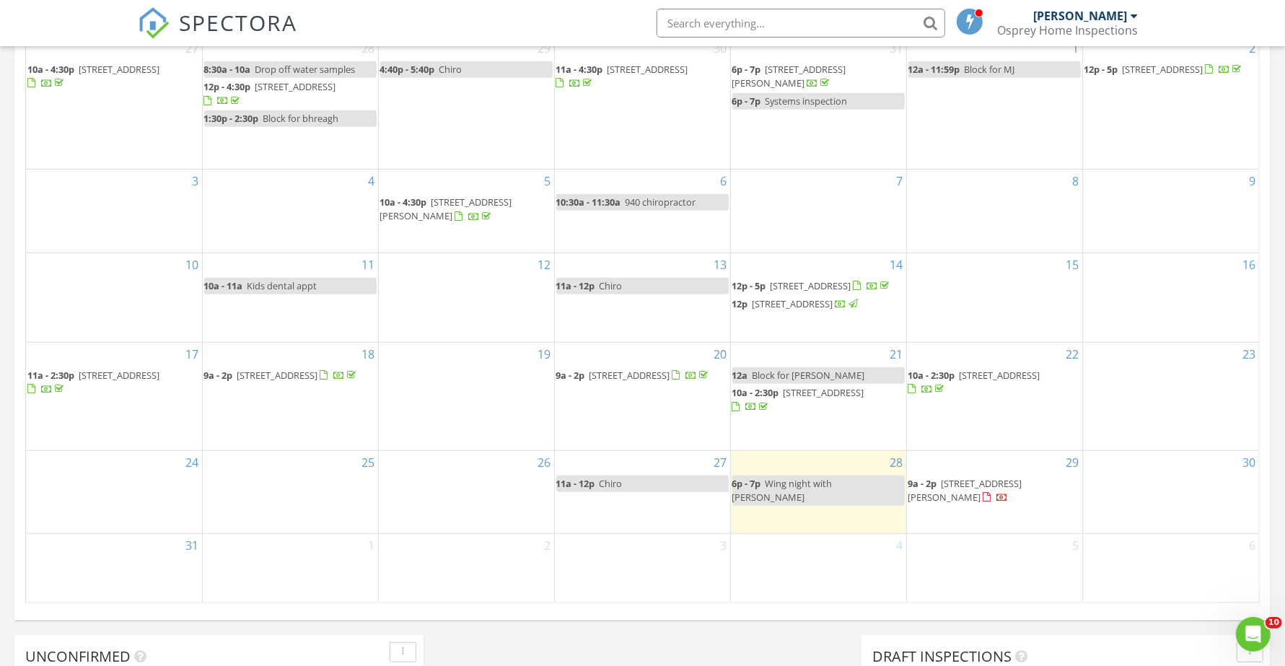
scroll to position [631, 0]
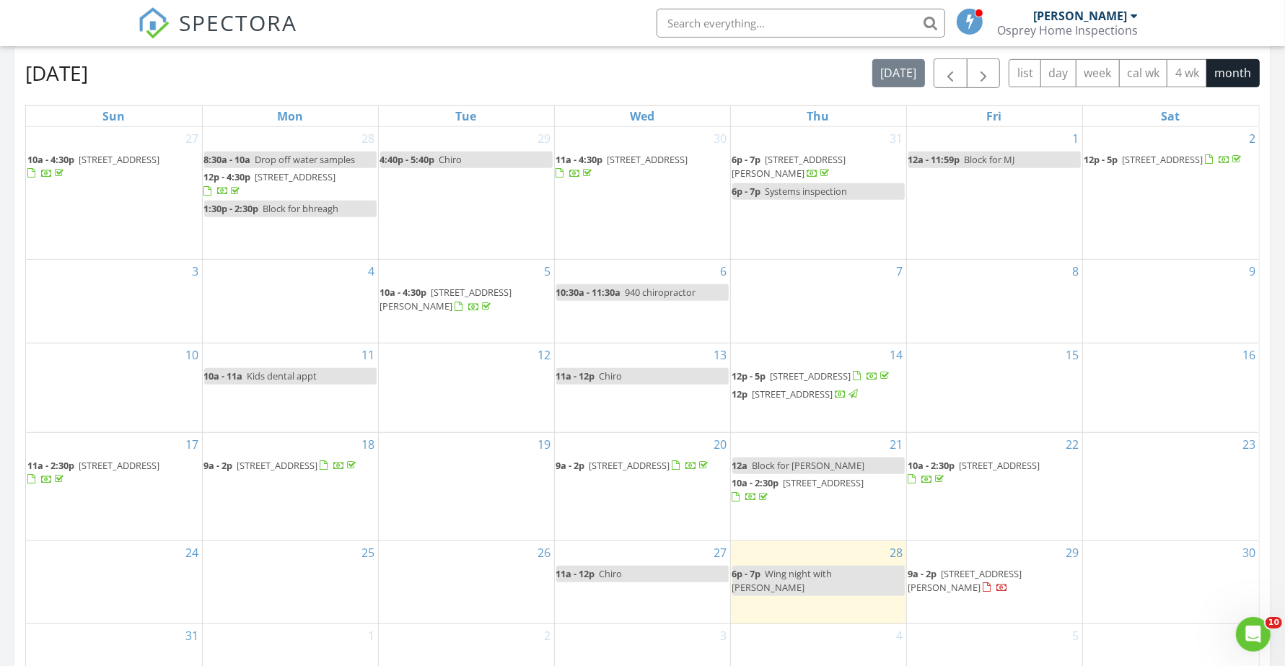
click at [809, 58] on div "[DATE] [DATE] list day week cal wk 4 wk month" at bounding box center [642, 73] width 1234 height 30
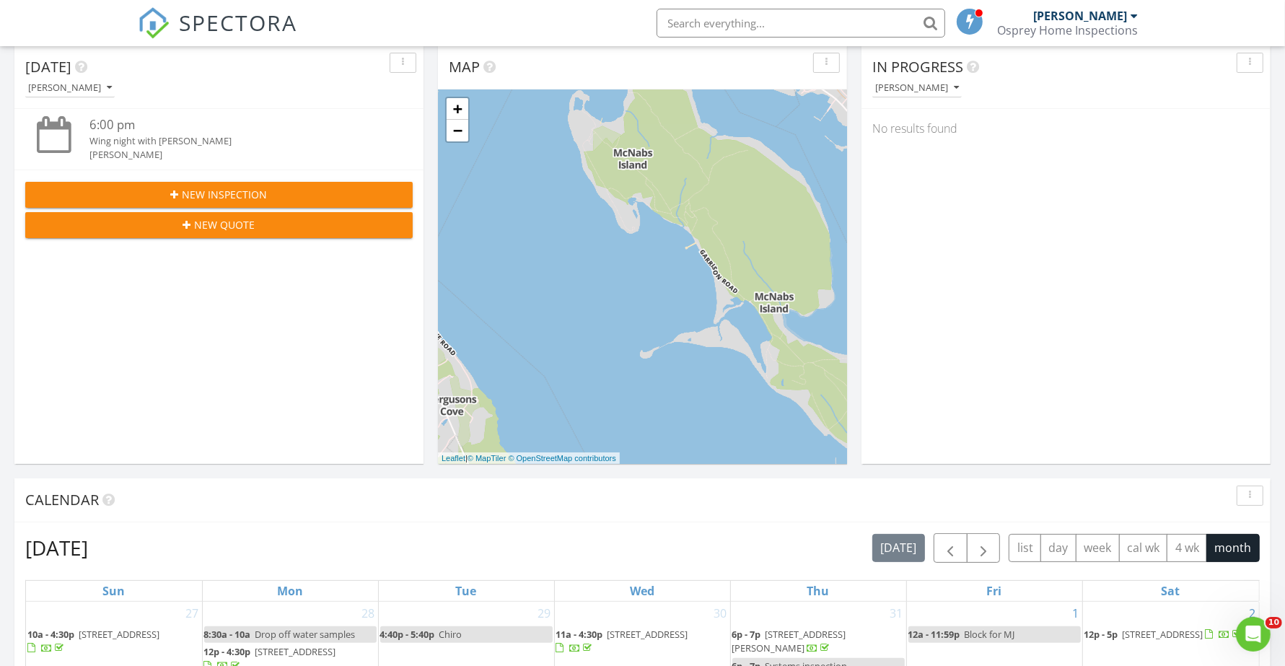
scroll to position [0, 0]
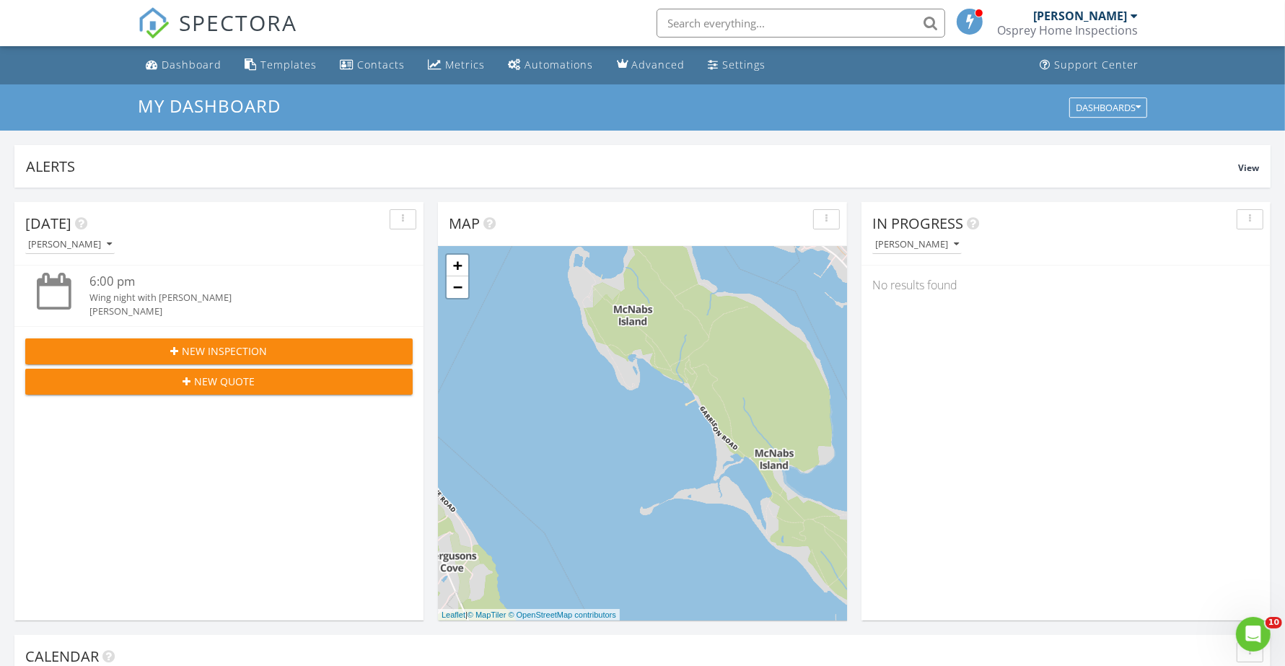
click at [449, 71] on link "Metrics" at bounding box center [457, 65] width 69 height 27
